Goal: Task Accomplishment & Management: Use online tool/utility

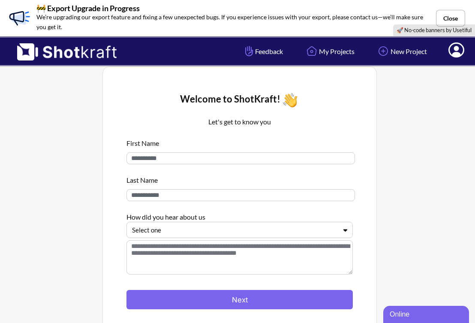
click at [240, 155] on input at bounding box center [240, 158] width 228 height 12
click at [236, 197] on input at bounding box center [240, 195] width 228 height 12
click at [222, 163] on input at bounding box center [240, 158] width 228 height 12
type input "***"
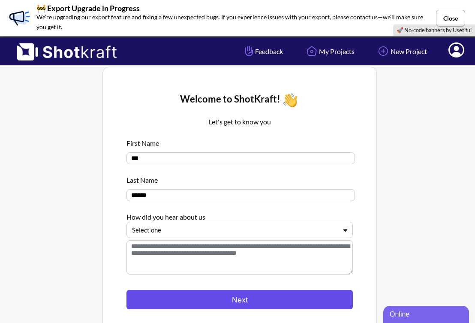
type input "******"
click at [211, 298] on button "Next" at bounding box center [239, 299] width 226 height 19
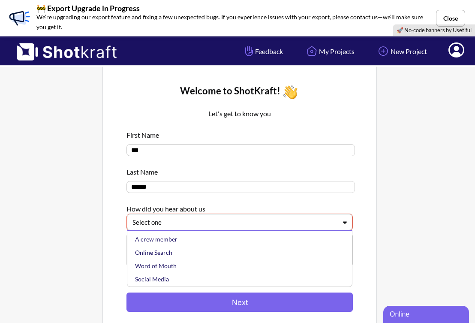
click at [223, 223] on div at bounding box center [234, 222] width 204 height 10
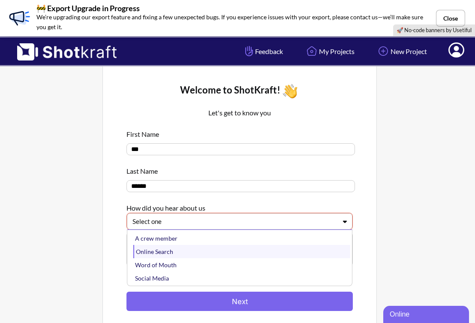
click at [200, 251] on div "Online Search" at bounding box center [241, 251] width 217 height 13
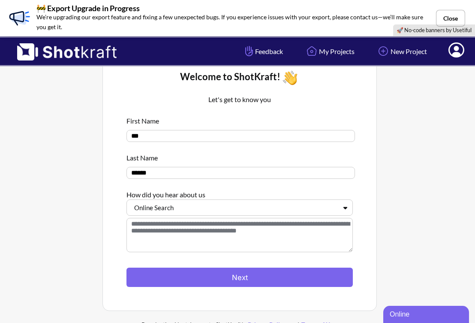
scroll to position [24, 0]
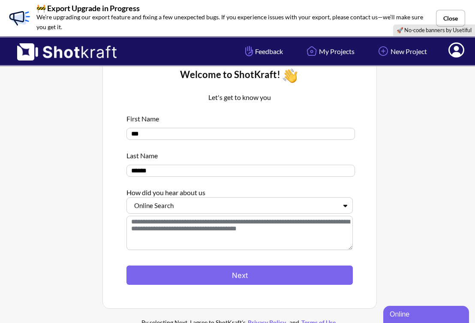
click at [229, 228] on textarea at bounding box center [239, 232] width 226 height 34
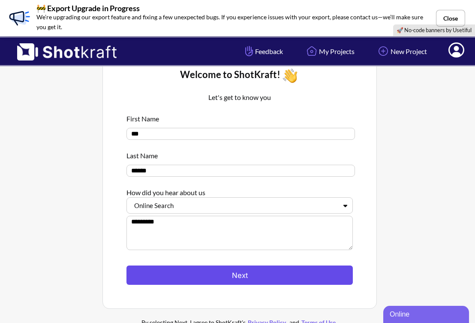
type textarea "*********"
click at [284, 274] on button "Next" at bounding box center [239, 274] width 226 height 19
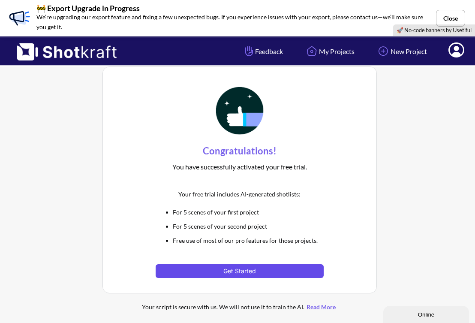
click at [259, 268] on button "Get Started" at bounding box center [238, 271] width 167 height 14
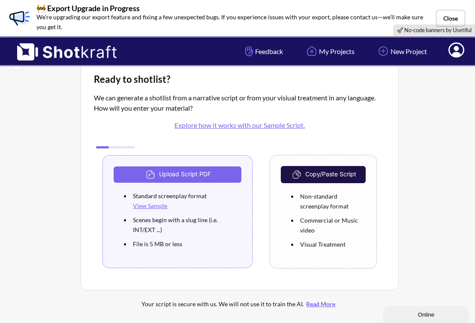
scroll to position [15, 0]
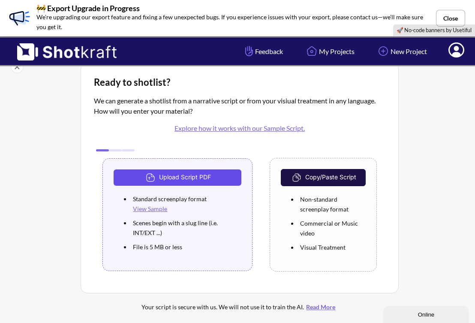
click at [201, 178] on button "Upload Script PDF" at bounding box center [177, 177] width 128 height 16
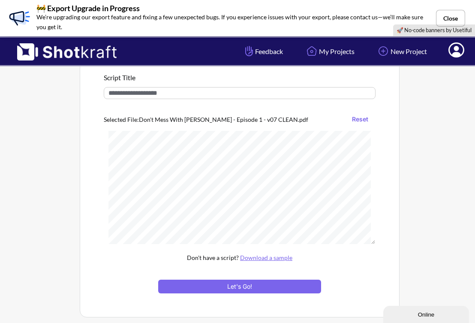
scroll to position [78, 0]
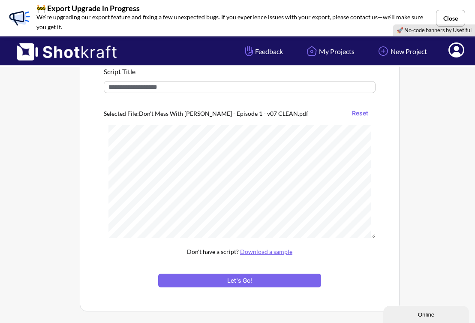
click at [214, 90] on input "text" at bounding box center [240, 87] width 272 height 12
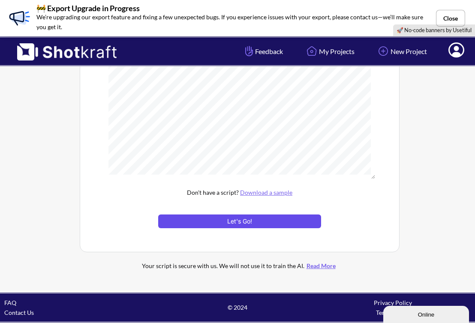
type input "**********"
click at [254, 218] on button "Let's Go!" at bounding box center [239, 221] width 163 height 14
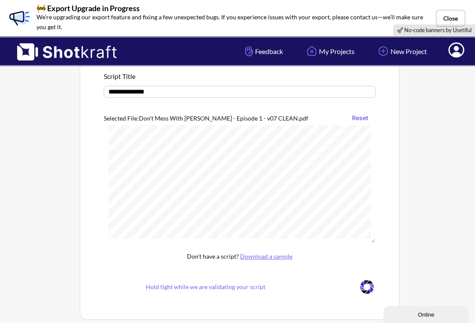
scroll to position [60, 0]
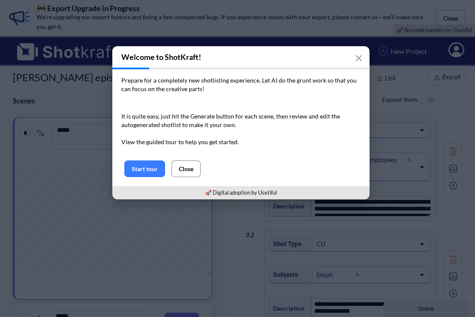
click at [191, 168] on button "Close" at bounding box center [185, 169] width 29 height 17
